Goal: Task Accomplishment & Management: Use online tool/utility

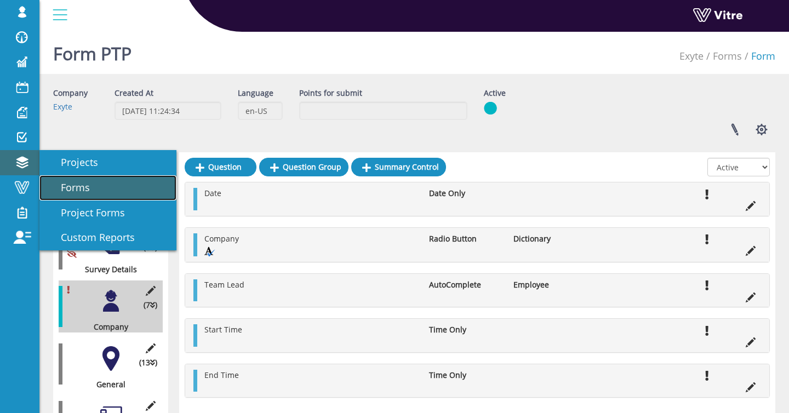
click at [53, 181] on span "Forms" at bounding box center [69, 187] width 42 height 13
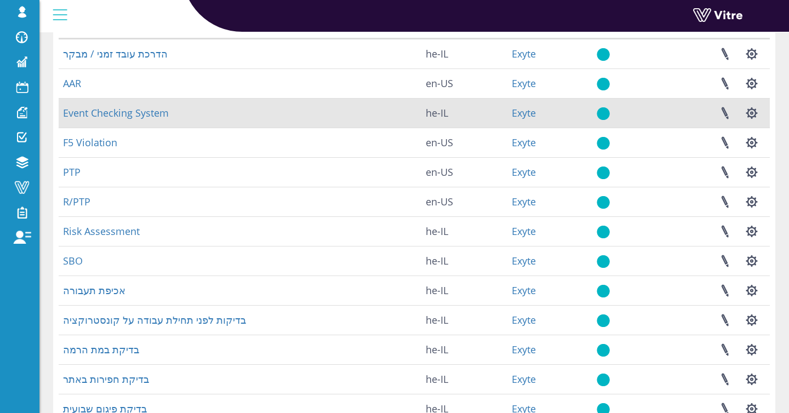
scroll to position [107, 0]
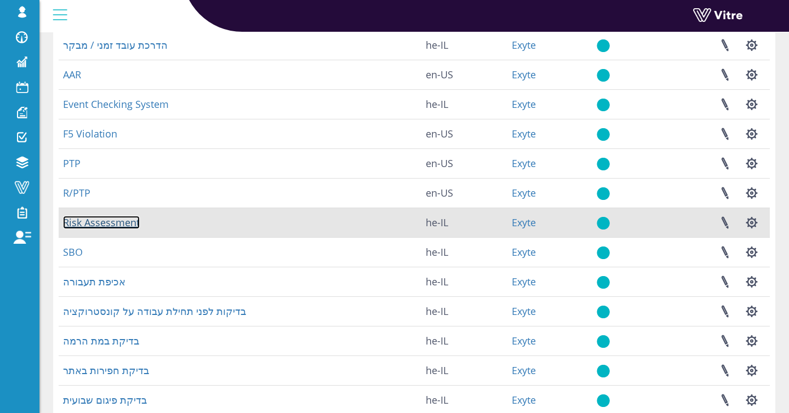
click at [132, 220] on link "Risk Assessment" at bounding box center [101, 222] width 77 height 13
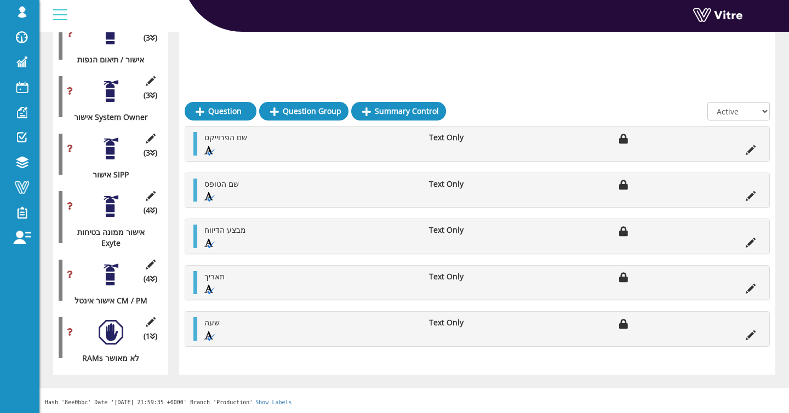
scroll to position [4788, 0]
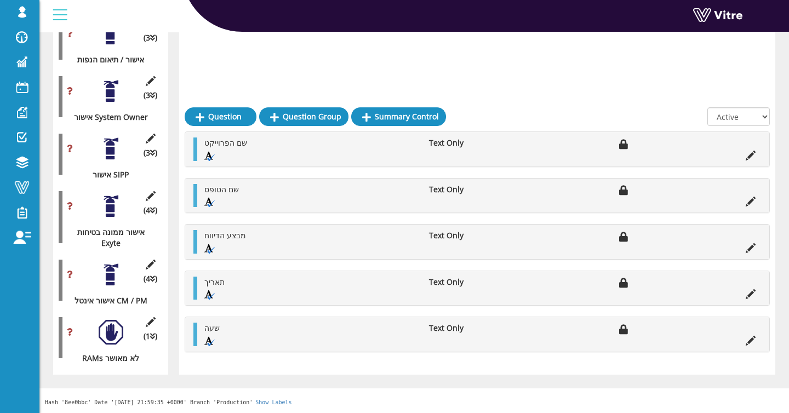
click at [99, 269] on div at bounding box center [111, 275] width 25 height 25
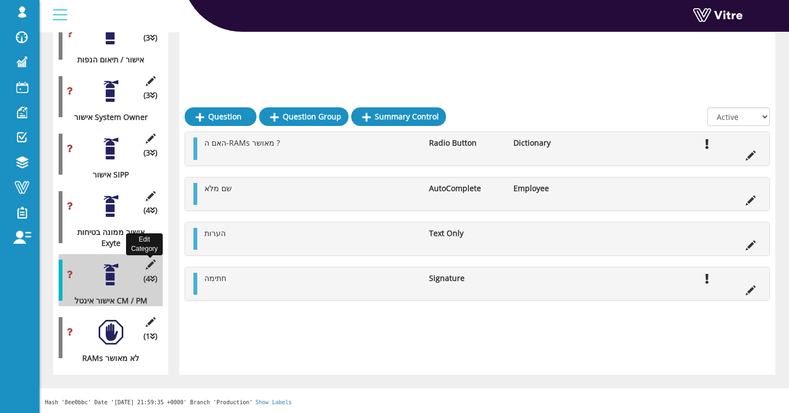
click at [154, 264] on icon at bounding box center [151, 265] width 14 height 10
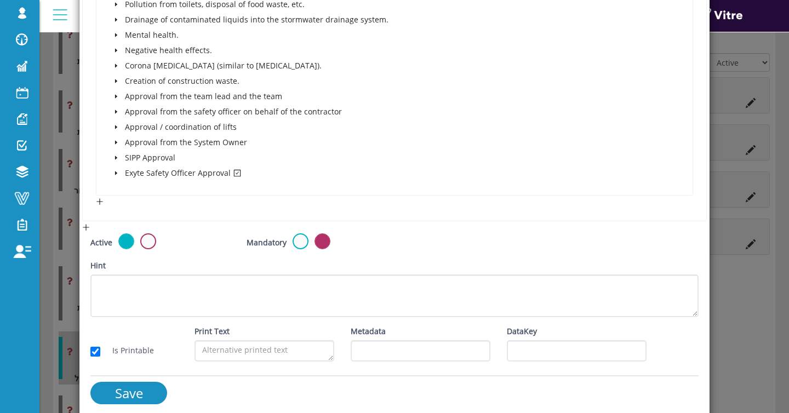
scroll to position [1249, 0]
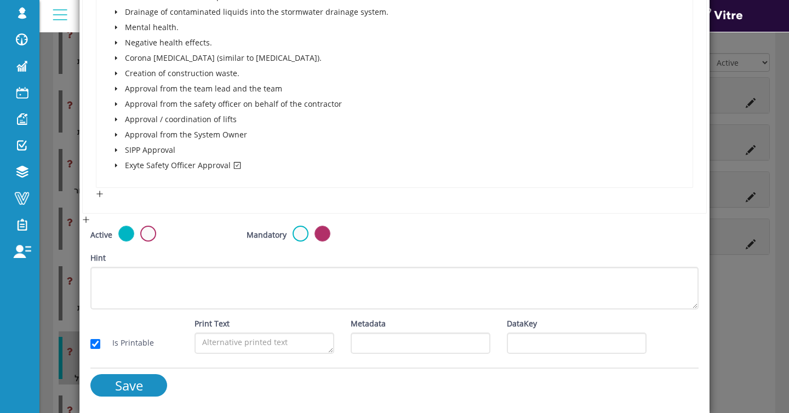
click at [114, 163] on icon "caret-down" at bounding box center [115, 165] width 5 height 5
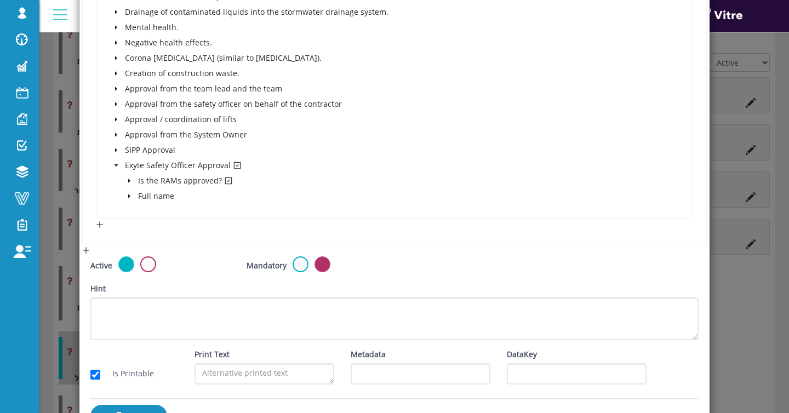
click at [127, 178] on icon "caret-down" at bounding box center [129, 180] width 5 height 5
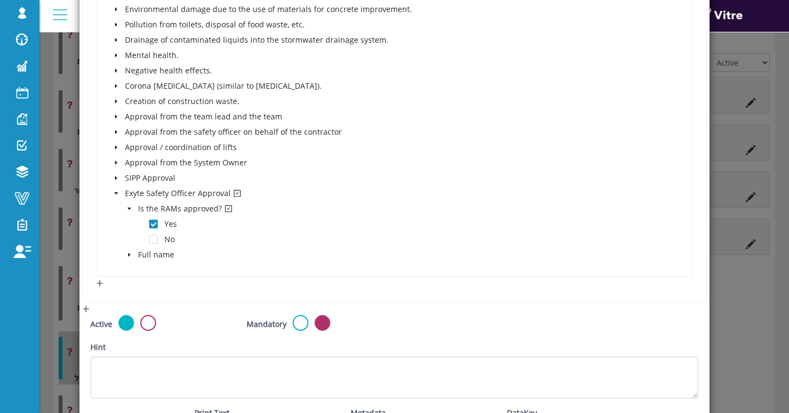
scroll to position [1194, 0]
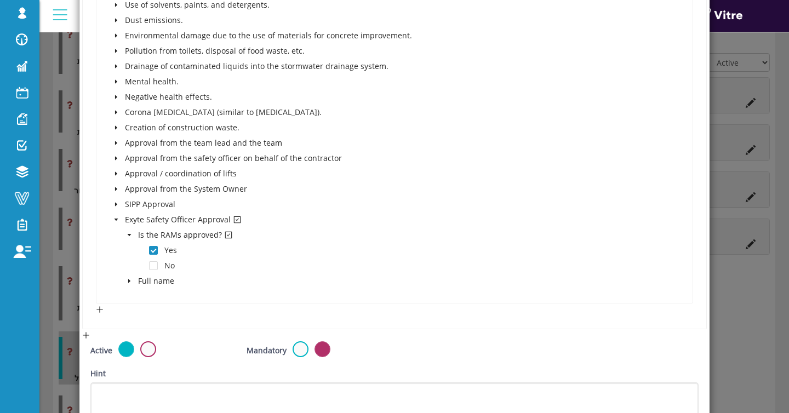
click at [66, 238] on div "× Edit Category Name אישור אינטל CM / PM Image 1 1 Presentation Conditional 5 S…" at bounding box center [394, 206] width 789 height 413
